Goal: Find specific page/section: Find specific page/section

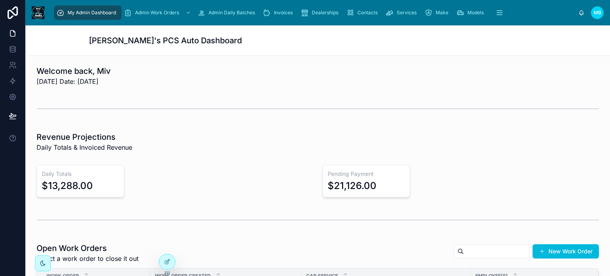
click at [278, 12] on span "Invoices" at bounding box center [283, 13] width 19 height 6
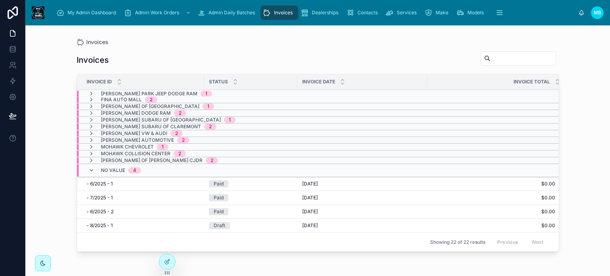
click at [92, 168] on icon at bounding box center [91, 170] width 6 height 6
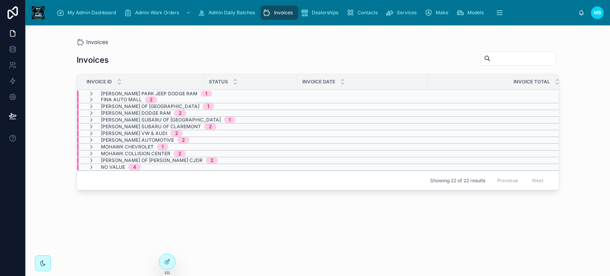
click at [91, 159] on icon at bounding box center [91, 160] width 6 height 6
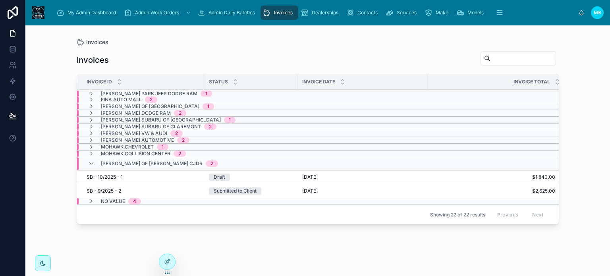
click at [225, 190] on div "Submitted to Client" at bounding box center [235, 190] width 43 height 7
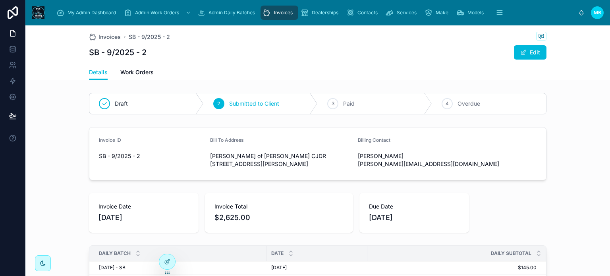
click at [0, 0] on icon at bounding box center [0, 0] width 0 height 0
click at [273, 10] on div "Invoices" at bounding box center [279, 12] width 33 height 13
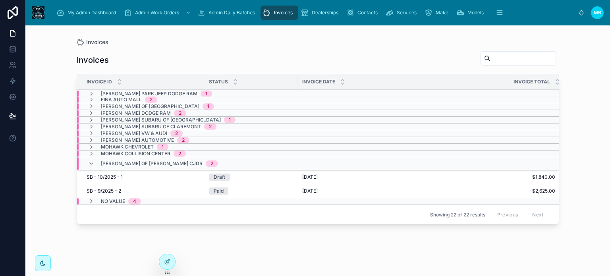
click at [92, 163] on icon at bounding box center [91, 163] width 6 height 6
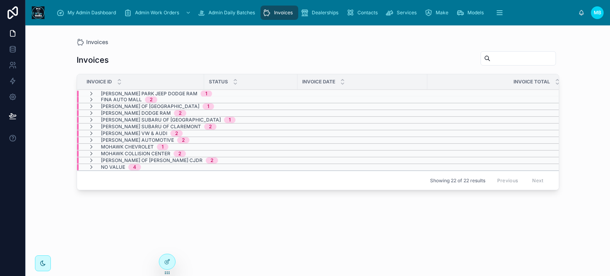
click at [91, 132] on icon at bounding box center [91, 133] width 6 height 6
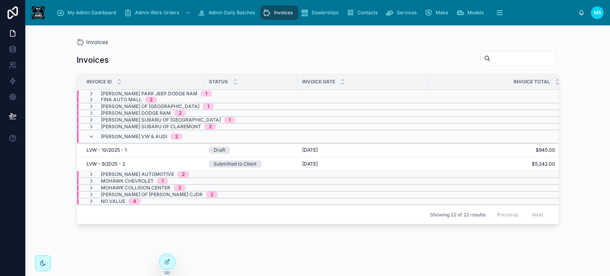
click at [251, 163] on div "Submitted to Client" at bounding box center [235, 163] width 43 height 7
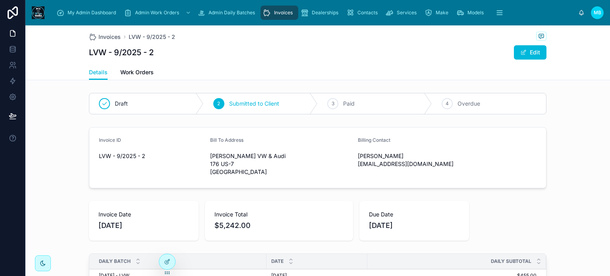
click at [0, 0] on icon at bounding box center [0, 0] width 0 height 0
click at [284, 8] on div "Invoices" at bounding box center [279, 12] width 33 height 13
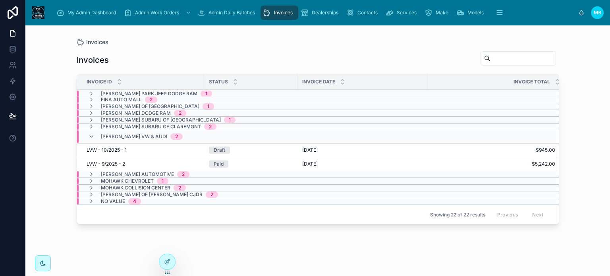
click at [89, 112] on icon at bounding box center [91, 113] width 6 height 6
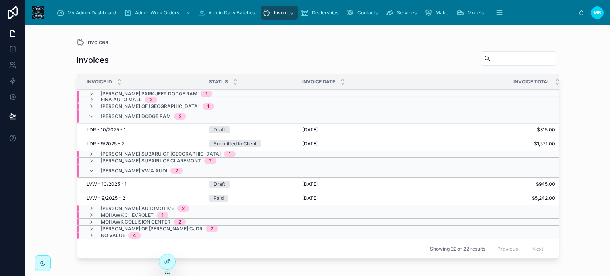
click at [220, 143] on div "Submitted to Client" at bounding box center [235, 143] width 43 height 7
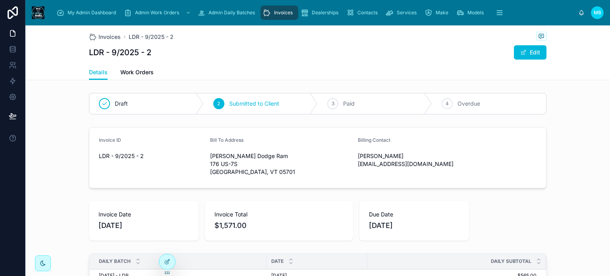
click at [0, 0] on icon at bounding box center [0, 0] width 0 height 0
click at [77, 10] on span "My Admin Dashboard" at bounding box center [92, 13] width 48 height 6
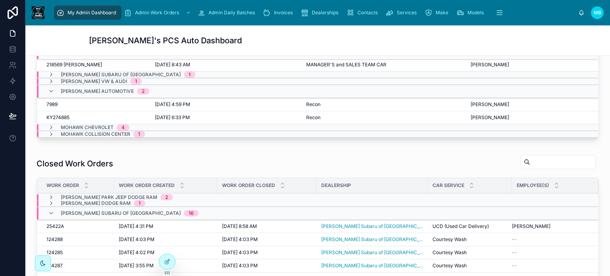
scroll to position [199, 0]
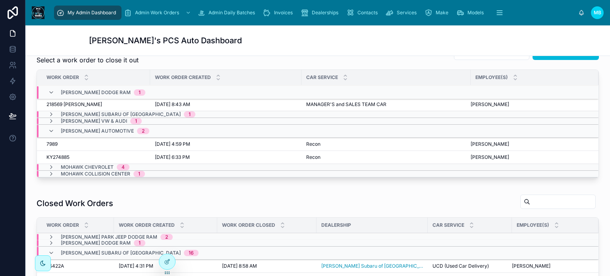
click at [49, 172] on icon at bounding box center [51, 174] width 6 height 6
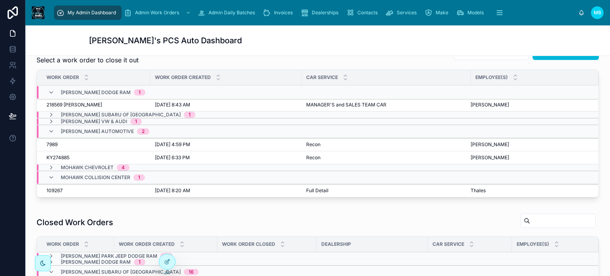
scroll to position [0, 0]
click at [49, 172] on div "Mohawk Collision Center 1" at bounding box center [96, 177] width 97 height 13
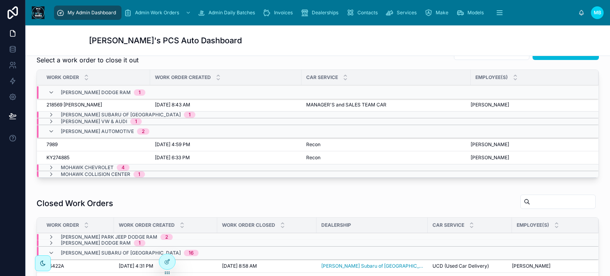
click at [49, 165] on icon at bounding box center [51, 167] width 6 height 6
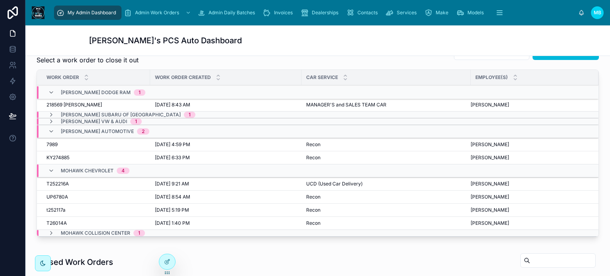
click at [49, 165] on div "Mohawk Chevrolet 4" at bounding box center [88, 170] width 81 height 13
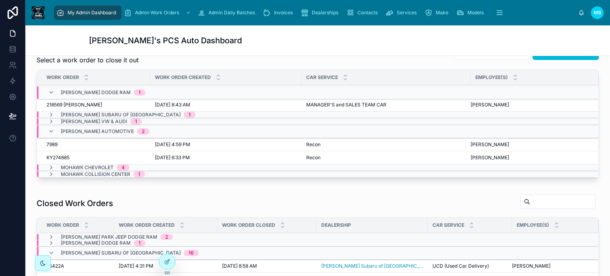
click at [49, 131] on icon at bounding box center [51, 131] width 6 height 6
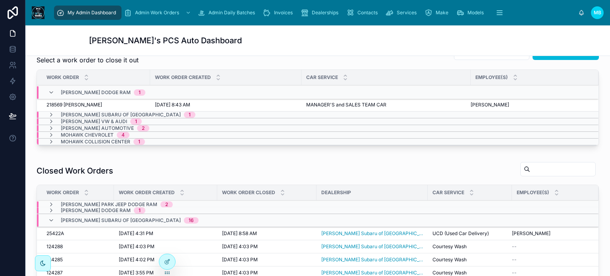
click at [50, 120] on icon at bounding box center [51, 121] width 6 height 6
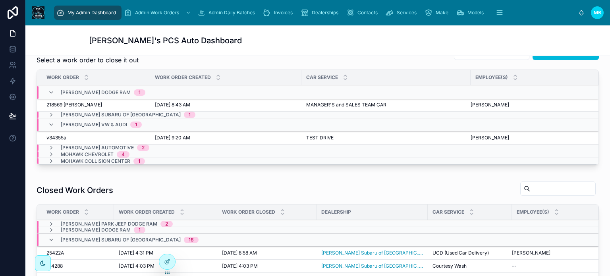
click at [50, 120] on div "[PERSON_NAME] VW & Audi 1" at bounding box center [95, 124] width 94 height 13
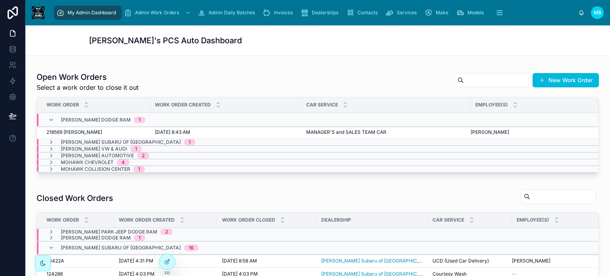
scroll to position [119, 0]
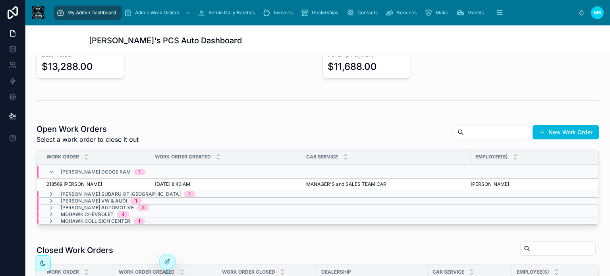
click at [50, 170] on icon at bounding box center [51, 172] width 6 height 6
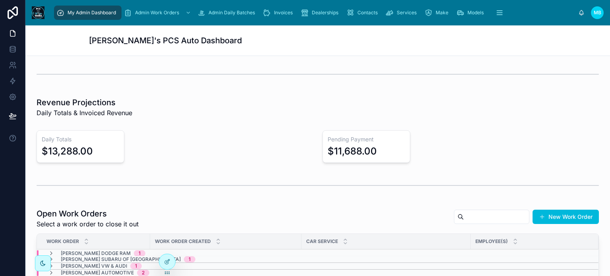
scroll to position [0, 0]
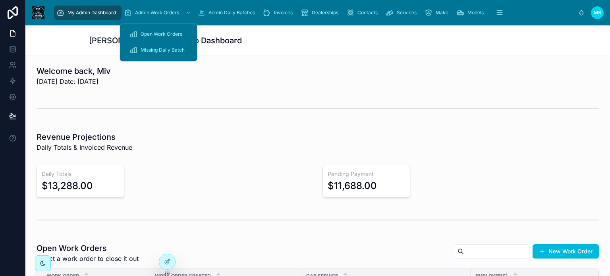
click at [166, 10] on span "Admin Work Orders" at bounding box center [157, 13] width 44 height 6
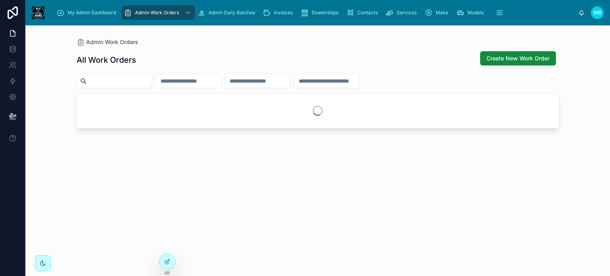
click at [134, 84] on input "text" at bounding box center [119, 80] width 65 height 11
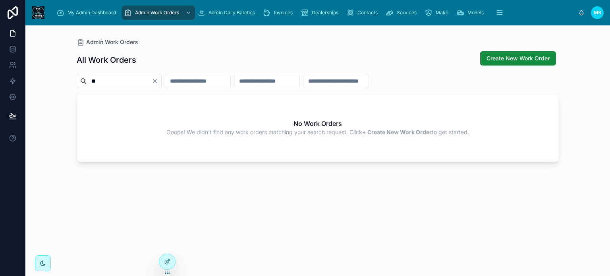
type input "*"
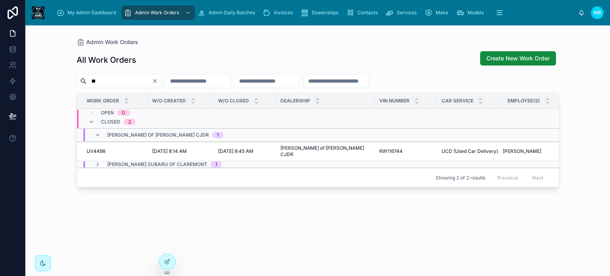
type input "*"
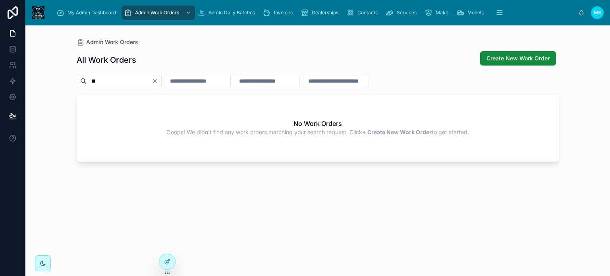
type input "*"
